Goal: Information Seeking & Learning: Get advice/opinions

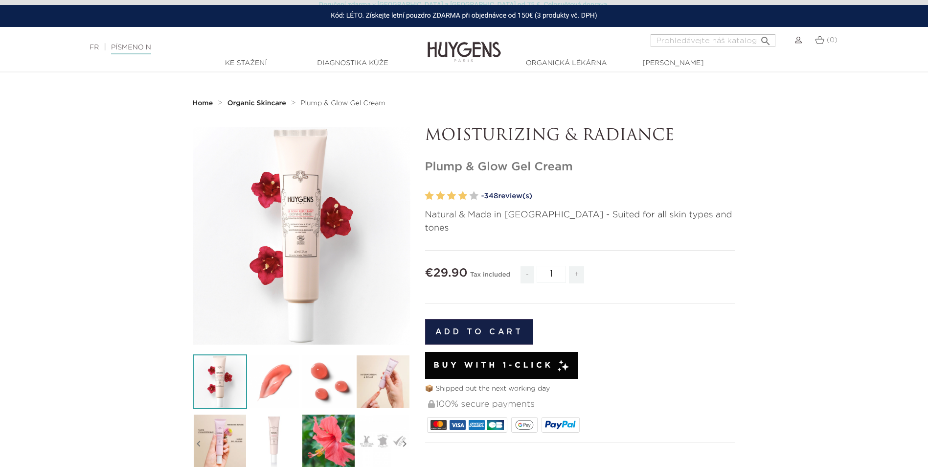
scroll to position [762, 0]
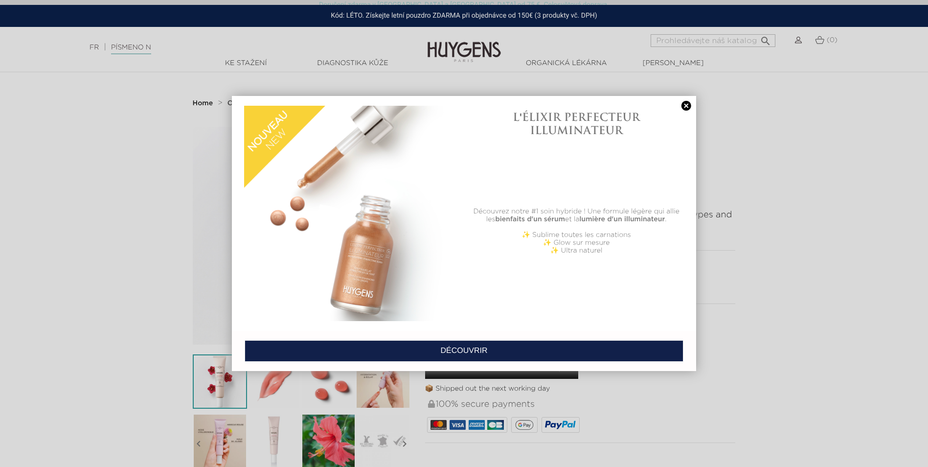
click at [686, 102] on link at bounding box center [687, 106] width 14 height 10
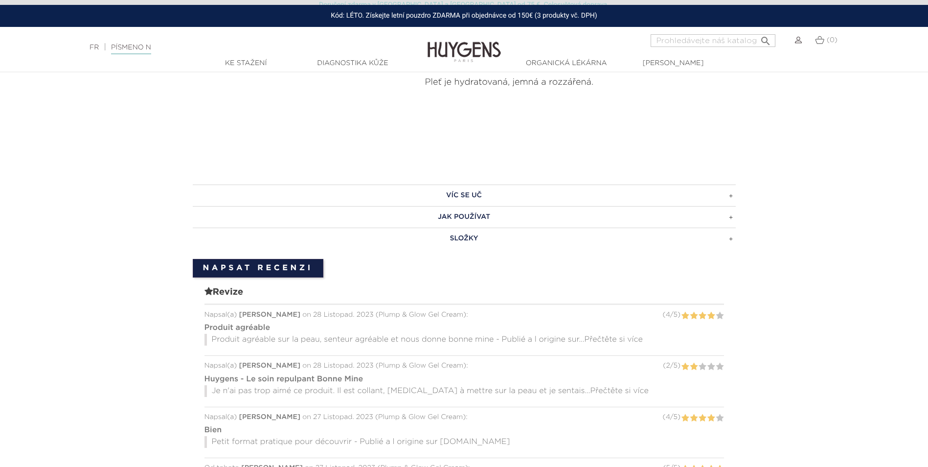
scroll to position [444, 0]
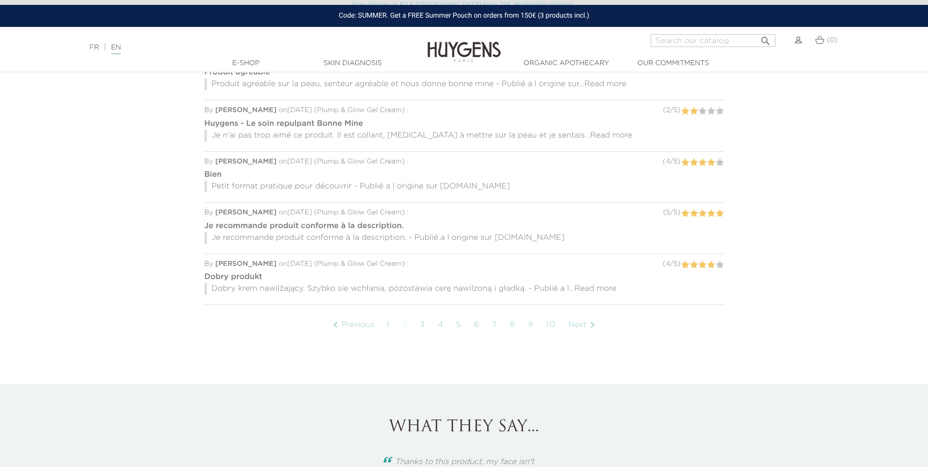
scroll to position [728, 0]
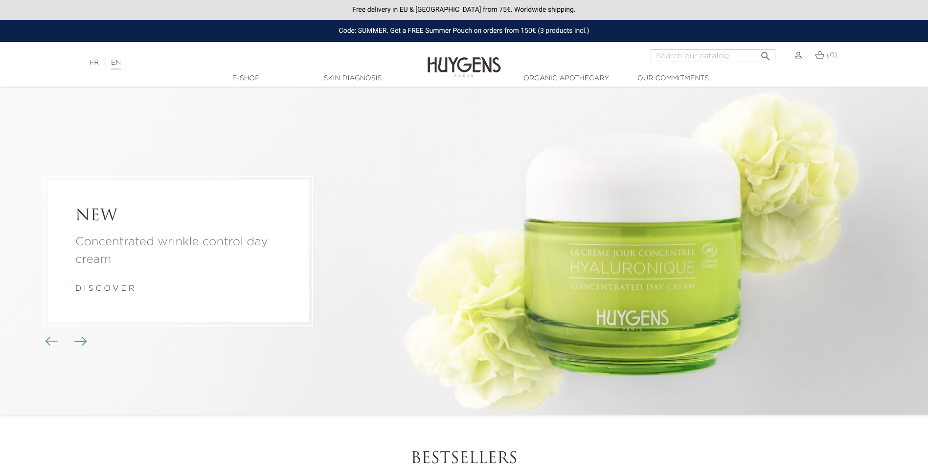
click at [128, 61] on div "FR | EN Français English" at bounding box center [232, 63] width 295 height 12
click at [121, 62] on link "EN" at bounding box center [116, 64] width 10 height 10
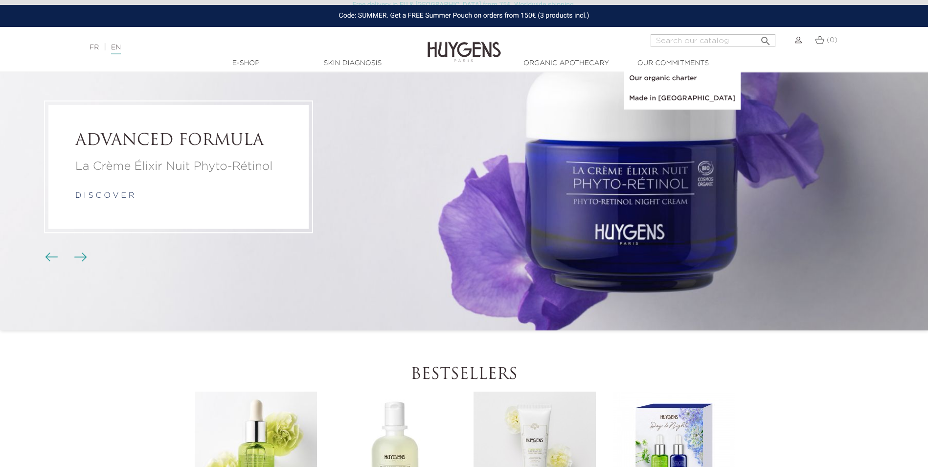
scroll to position [49, 0]
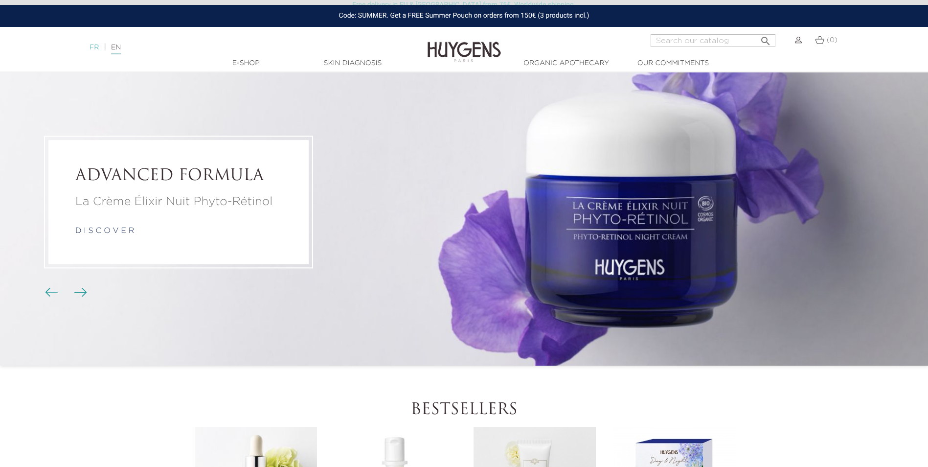
click at [92, 47] on link "FR" at bounding box center [94, 47] width 9 height 7
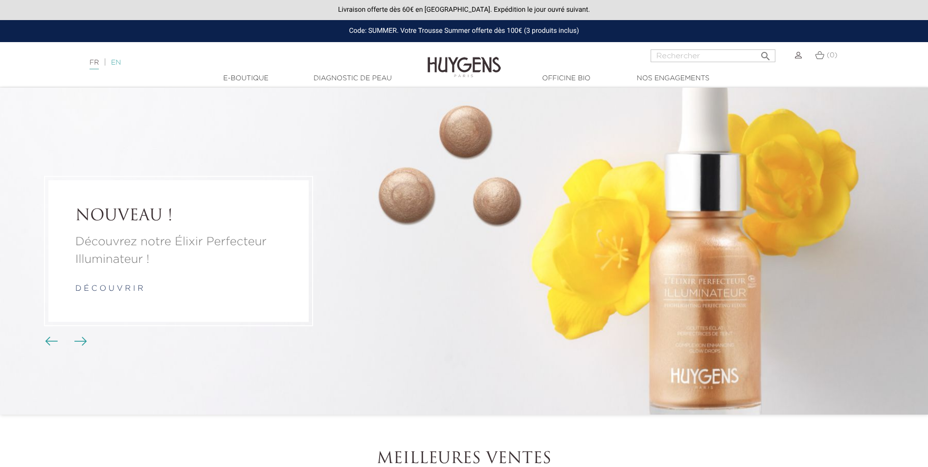
click at [116, 63] on link "EN" at bounding box center [116, 62] width 10 height 7
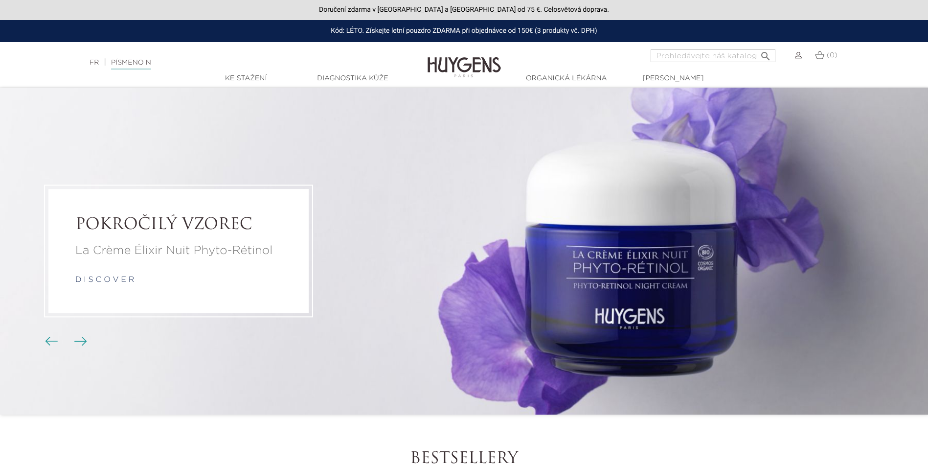
click at [46, 337] on span "Rotující tlačítka" at bounding box center [51, 340] width 15 height 15
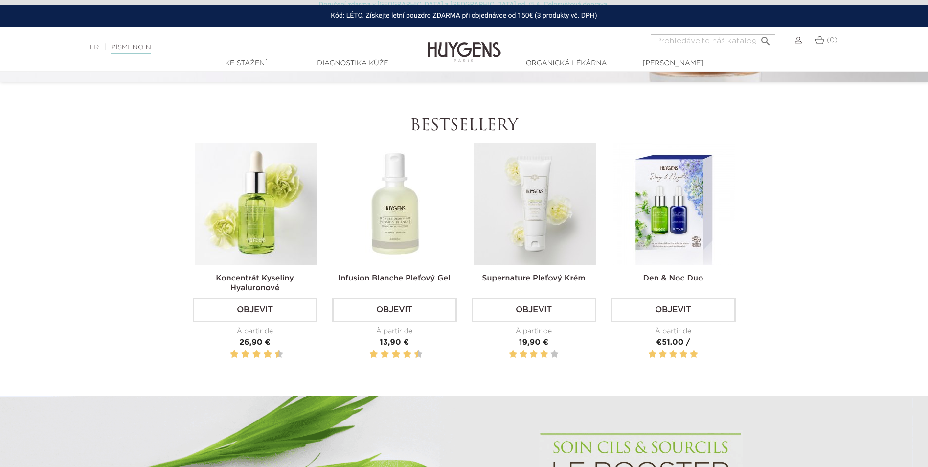
scroll to position [489, 0]
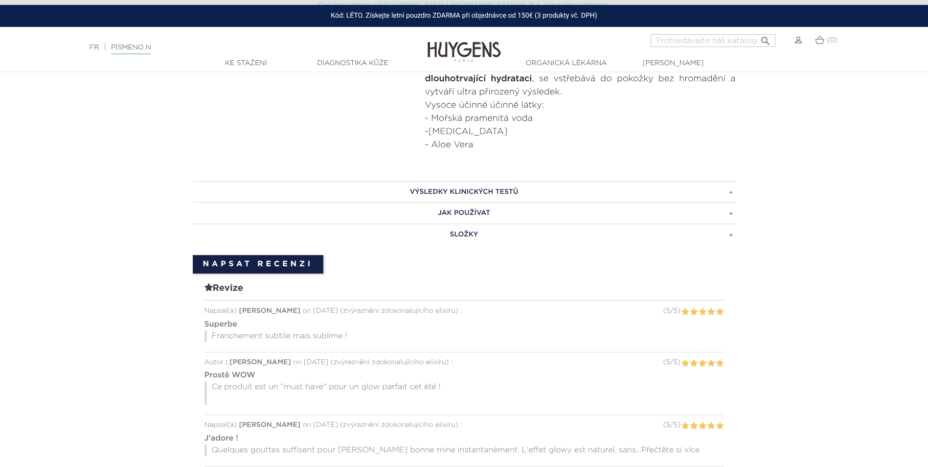
scroll to position [489, 0]
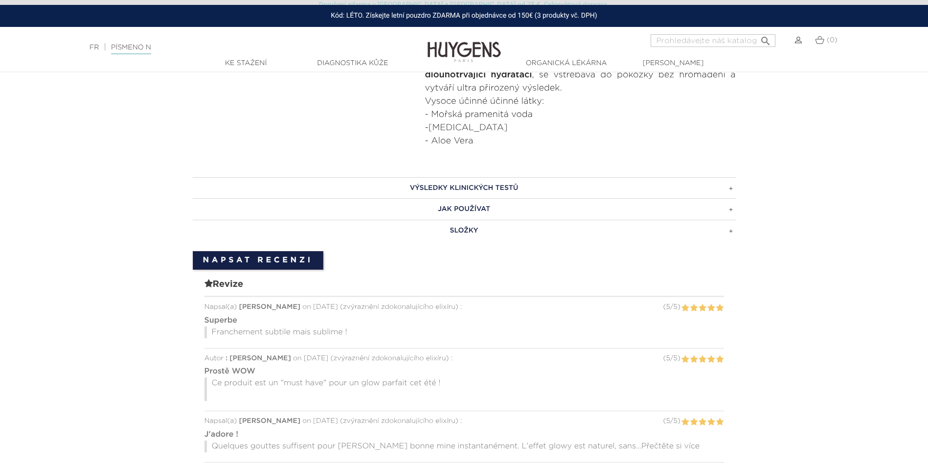
click at [730, 208] on h3 "JAK POUŽÍVAT" at bounding box center [464, 209] width 543 height 22
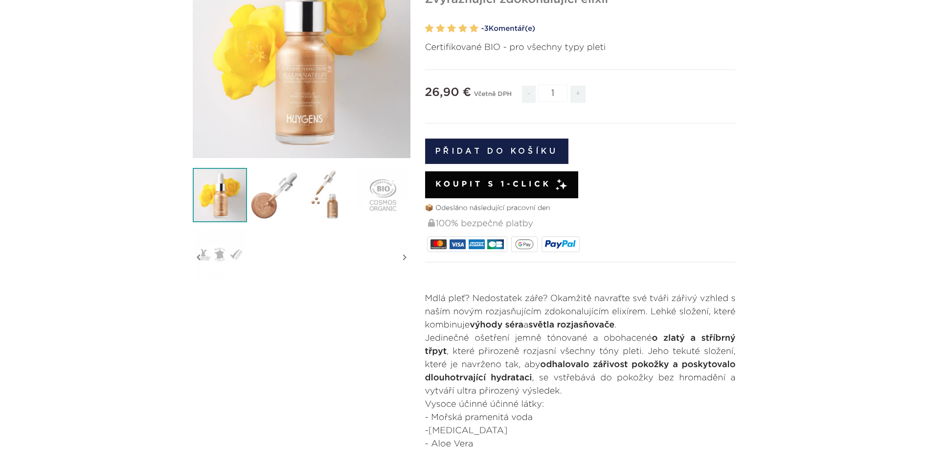
scroll to position [0, 0]
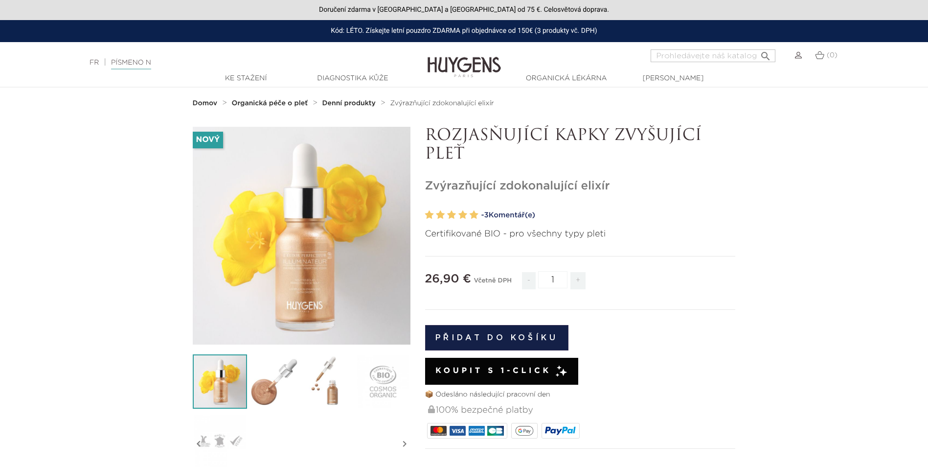
click at [332, 105] on strong "Denní produkty" at bounding box center [349, 103] width 53 height 7
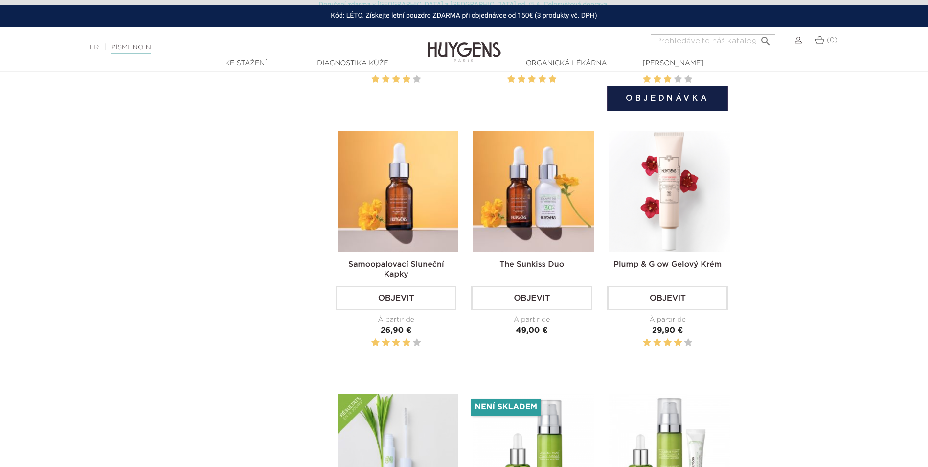
scroll to position [1370, 0]
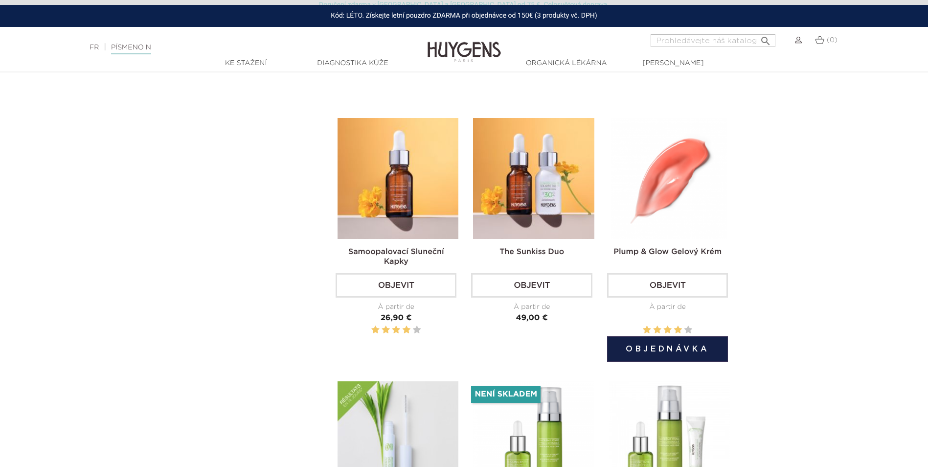
click at [669, 248] on link "Plump & Glow Gelový krém" at bounding box center [668, 252] width 108 height 8
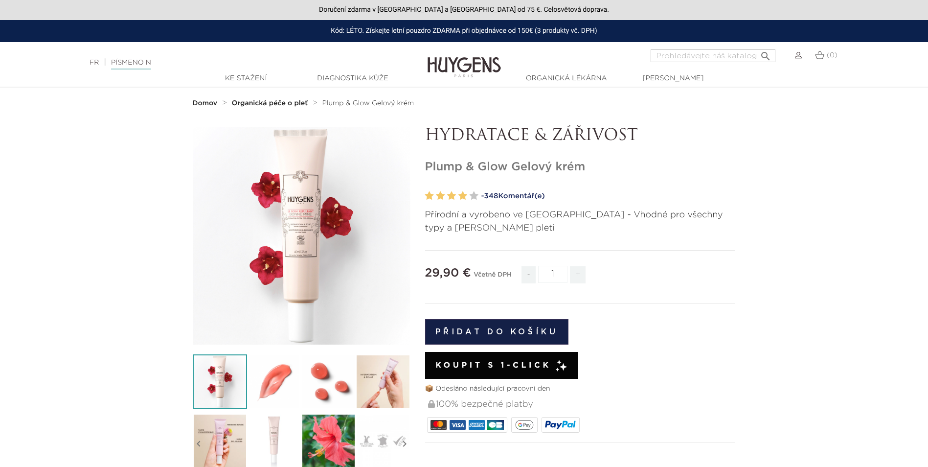
click at [508, 197] on font "348 Komentář(e)" at bounding box center [514, 195] width 61 height 7
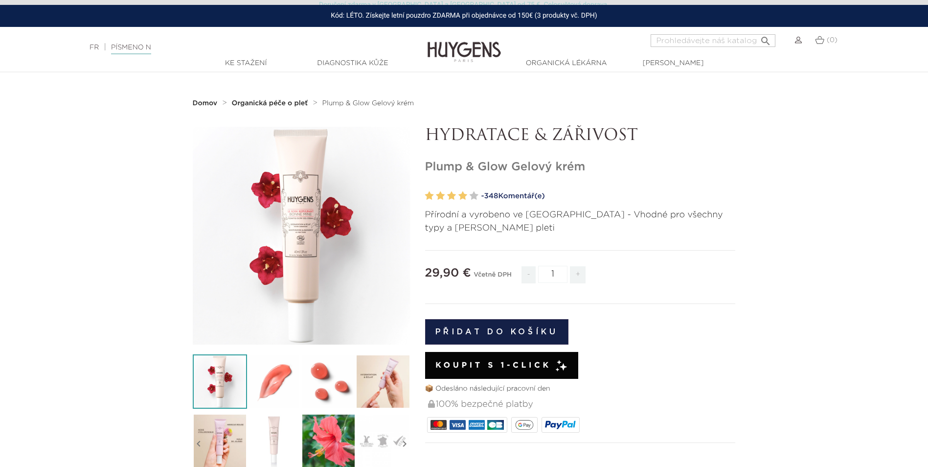
scroll to position [713, 0]
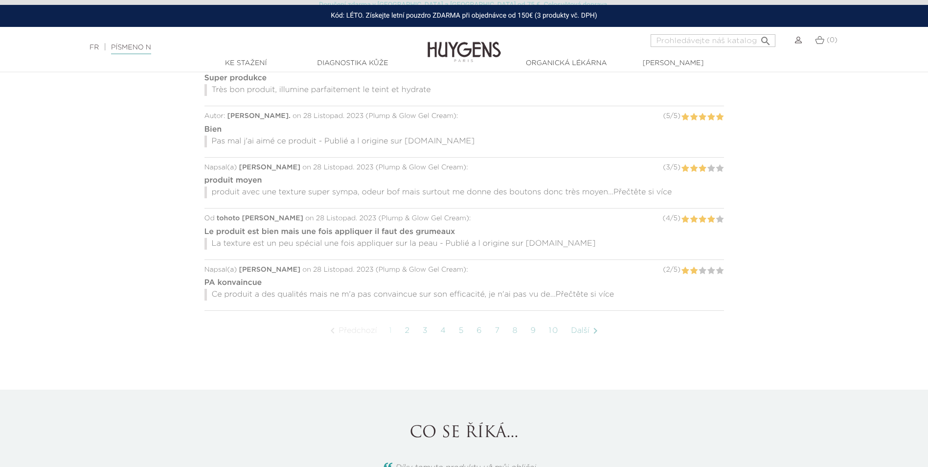
click at [465, 319] on link "5" at bounding box center [462, 331] width 16 height 24
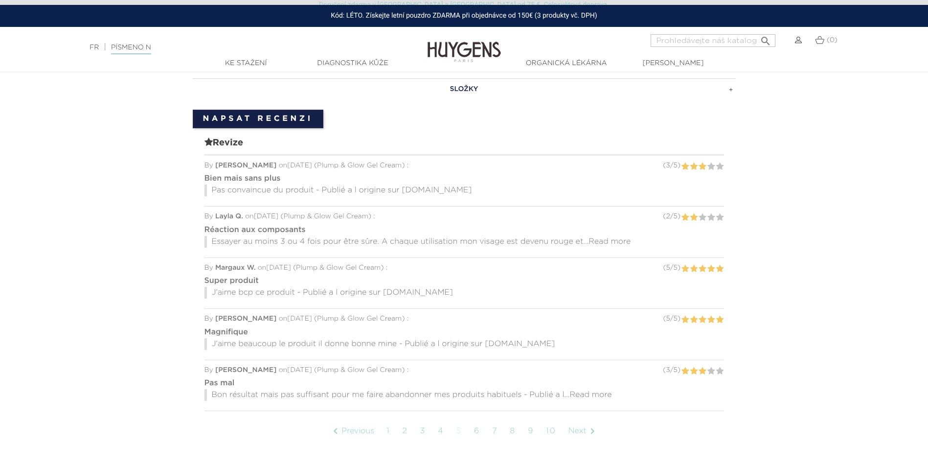
scroll to position [640, 0]
